Goal: Find contact information: Find contact information

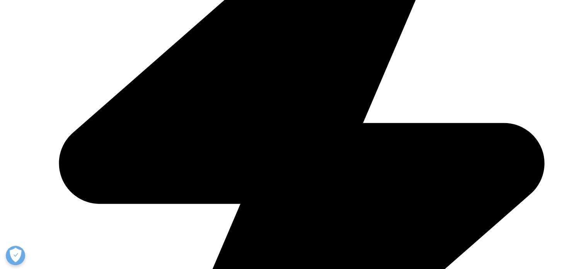
scroll to position [322, 0]
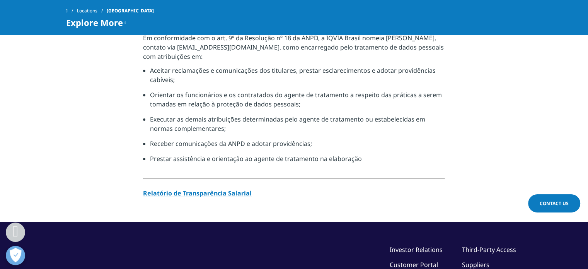
scroll to position [774, 0]
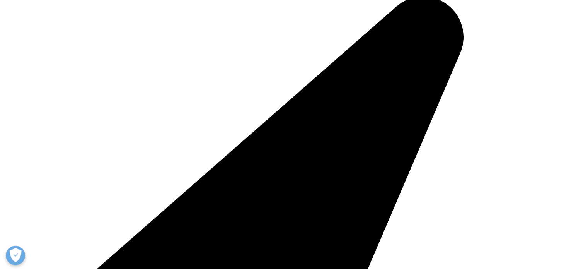
scroll to position [412, 0]
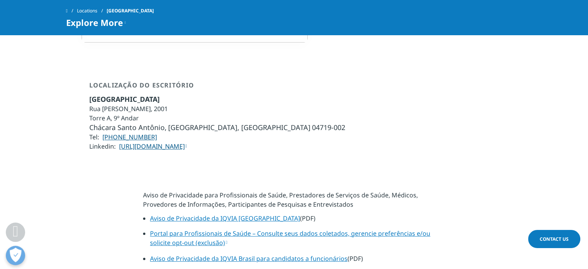
click at [142, 133] on link "[PHONE_NUMBER]" at bounding box center [130, 137] width 55 height 9
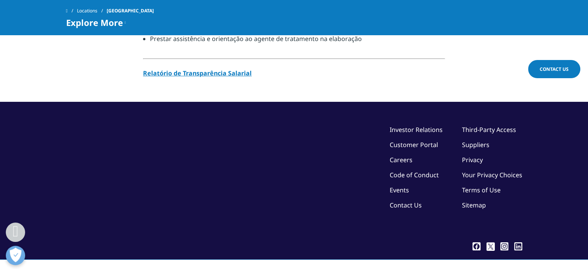
scroll to position [830, 0]
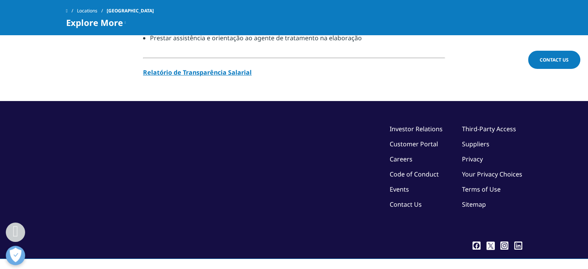
click at [520, 244] on icon at bounding box center [519, 245] width 3 height 3
